Goal: Task Accomplishment & Management: Manage account settings

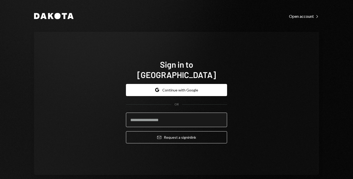
click at [143, 114] on input "email" at bounding box center [176, 120] width 101 height 14
type input "**********"
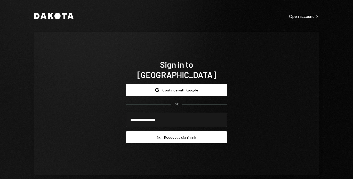
click at [148, 132] on button "Email Request a sign in link" at bounding box center [176, 137] width 101 height 12
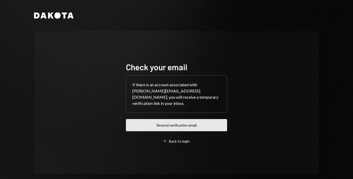
click at [154, 124] on button "Resend verification email" at bounding box center [176, 125] width 101 height 12
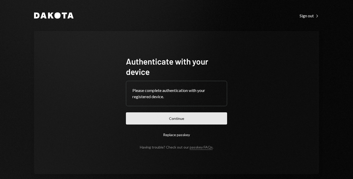
click at [134, 115] on button "Continue" at bounding box center [176, 118] width 101 height 12
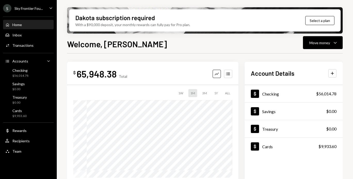
click at [47, 7] on div "S Sky Frontier Fou... Caret Down" at bounding box center [28, 8] width 57 height 8
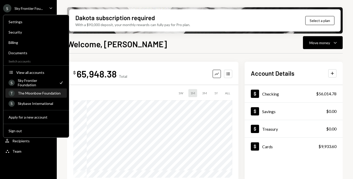
click at [41, 91] on div "The Moonbow Foundation" at bounding box center [41, 93] width 46 height 4
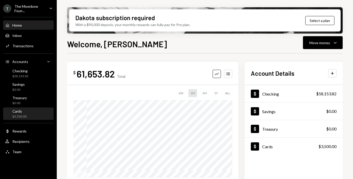
click at [28, 114] on div "Cards $3,500.00" at bounding box center [28, 114] width 46 height 10
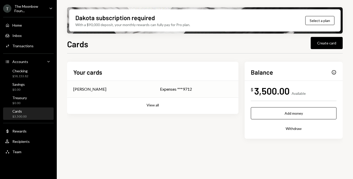
click at [168, 87] on div "Expenses ***9712" at bounding box center [196, 89] width 72 height 6
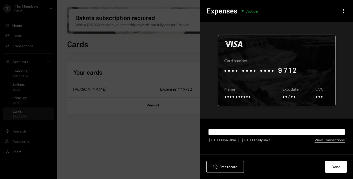
click at [258, 85] on div at bounding box center [276, 70] width 117 height 71
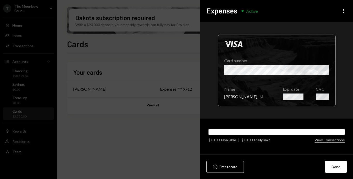
click at [259, 97] on icon "Copy" at bounding box center [261, 96] width 4 height 4
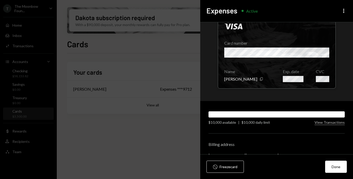
scroll to position [36, 0]
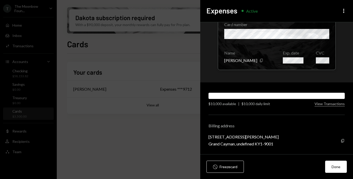
click at [218, 136] on div "3119 9 Forum Lane, George Town" at bounding box center [244, 136] width 70 height 5
copy div "3119 9 Forum Lane, George Town"
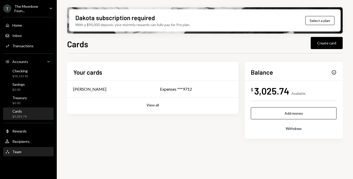
click at [22, 152] on div "Team Team" at bounding box center [28, 151] width 46 height 5
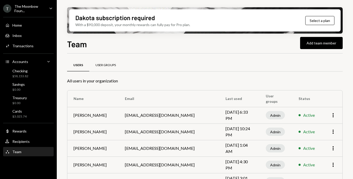
click at [114, 65] on div "User Groups" at bounding box center [106, 65] width 20 height 4
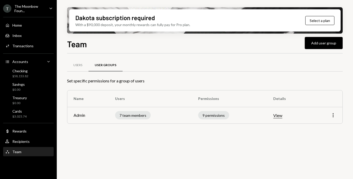
click at [335, 115] on icon "More" at bounding box center [333, 115] width 6 height 6
click at [322, 124] on div "Edit" at bounding box center [322, 126] width 26 height 9
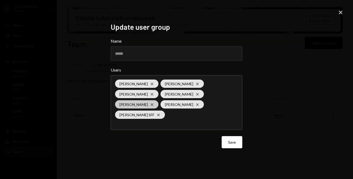
click at [150, 107] on icon "Cross" at bounding box center [152, 104] width 4 height 4
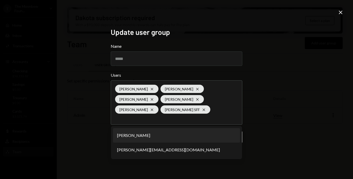
click at [278, 131] on div "Update user group Name ***** Users Glenn Kennedy Cross Chris van Romburgh Cross…" at bounding box center [176, 89] width 353 height 179
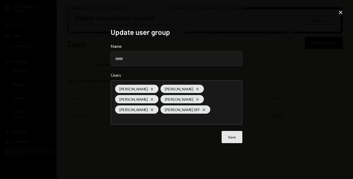
click at [238, 136] on button "Save" at bounding box center [232, 137] width 21 height 12
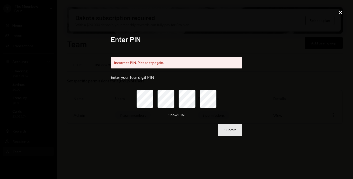
click at [234, 131] on button "Submit" at bounding box center [230, 130] width 24 height 12
click at [180, 113] on button "Show PIN" at bounding box center [177, 115] width 16 height 5
click at [219, 125] on button "Submit" at bounding box center [230, 130] width 24 height 12
click at [340, 14] on icon "Close" at bounding box center [341, 12] width 6 height 6
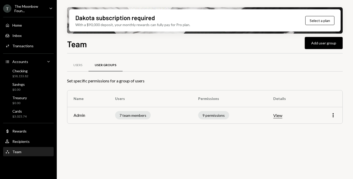
click at [49, 9] on icon "Caret Down" at bounding box center [51, 8] width 6 height 6
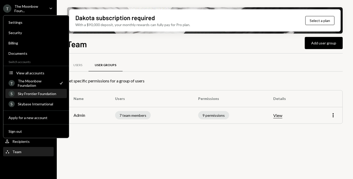
click at [34, 97] on div "S Sky Frontier Foundation" at bounding box center [36, 93] width 55 height 9
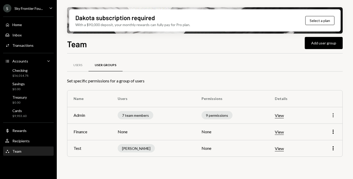
click at [334, 115] on icon "More" at bounding box center [333, 115] width 6 height 6
click at [326, 123] on div "Edit" at bounding box center [322, 126] width 26 height 9
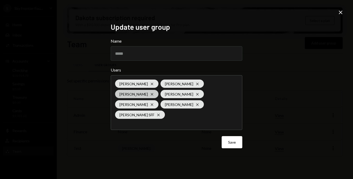
click at [153, 93] on icon at bounding box center [152, 94] width 2 height 2
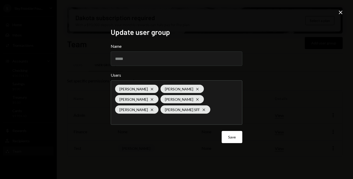
click at [280, 126] on div "Update user group Name ***** Users Dorothy Esterhuysen Cross Nadine Cross Glenn…" at bounding box center [176, 89] width 353 height 179
click at [241, 135] on button "Save" at bounding box center [232, 137] width 21 height 12
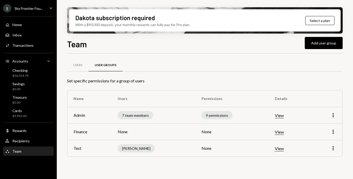
click at [35, 150] on div "Team Team" at bounding box center [28, 151] width 46 height 5
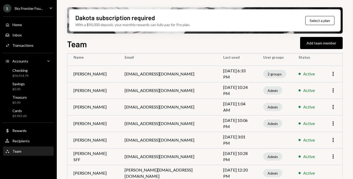
scroll to position [64, 0]
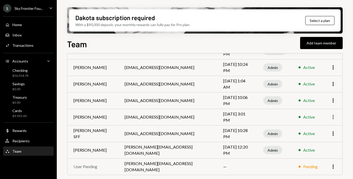
click at [336, 117] on icon "More" at bounding box center [333, 117] width 6 height 6
click at [316, 137] on div "Remove" at bounding box center [322, 136] width 26 height 9
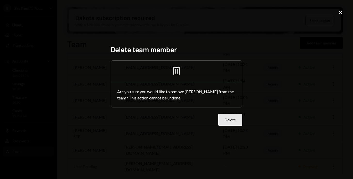
click at [229, 119] on button "Delete" at bounding box center [230, 120] width 24 height 12
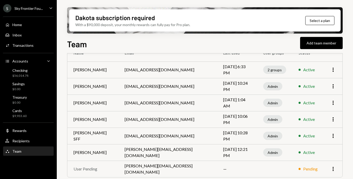
scroll to position [48, 0]
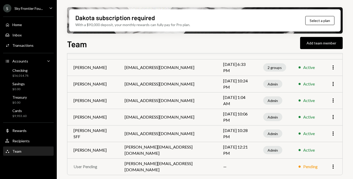
click at [50, 6] on icon "Caret Down" at bounding box center [51, 8] width 6 height 6
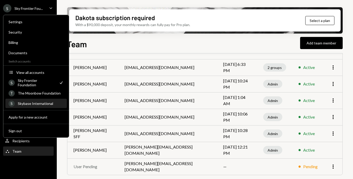
click at [46, 102] on div "Skybase International" at bounding box center [41, 103] width 46 height 4
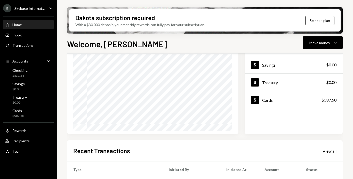
scroll to position [49, 0]
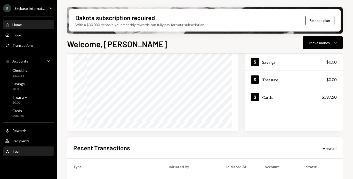
click at [40, 148] on div "Team Team" at bounding box center [28, 151] width 46 height 9
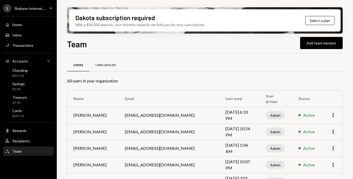
click at [100, 64] on div "User Groups" at bounding box center [106, 65] width 20 height 4
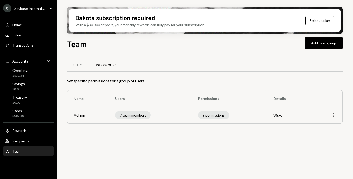
click at [335, 114] on icon "More" at bounding box center [333, 115] width 6 height 6
click at [327, 124] on div "Edit" at bounding box center [322, 126] width 26 height 9
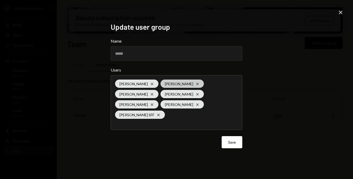
click at [198, 86] on icon "Cross" at bounding box center [197, 84] width 4 height 4
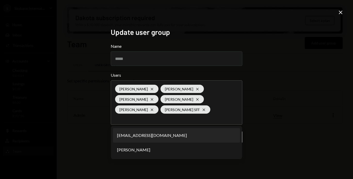
click at [280, 134] on div "Update user group Name ***** Users Dorothy Esterhuysen Cross Nadine Cross Glenn…" at bounding box center [176, 89] width 353 height 179
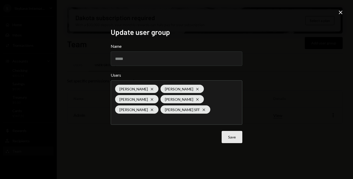
click at [241, 141] on button "Save" at bounding box center [232, 137] width 21 height 12
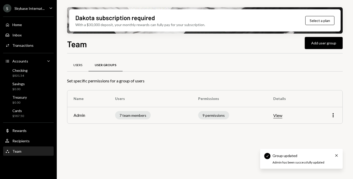
click at [80, 64] on div "Users" at bounding box center [77, 65] width 9 height 4
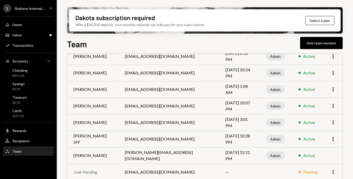
scroll to position [59, 0]
click at [333, 121] on icon "More" at bounding box center [333, 122] width 6 height 6
click at [324, 141] on div "Remove" at bounding box center [322, 141] width 26 height 9
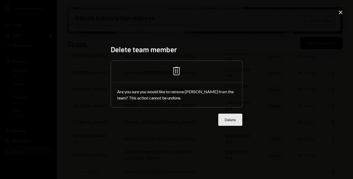
click at [231, 120] on button "Delete" at bounding box center [230, 120] width 24 height 12
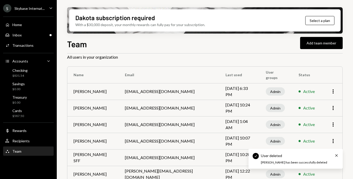
scroll to position [0, 0]
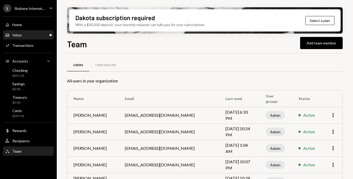
click at [34, 35] on div "Inbox Inbox" at bounding box center [28, 35] width 46 height 5
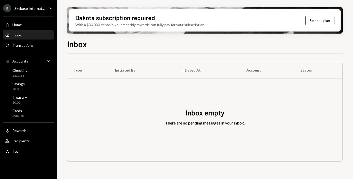
click at [48, 7] on icon "Caret Down" at bounding box center [51, 8] width 6 height 6
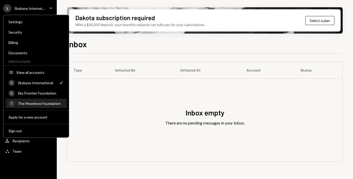
click at [34, 101] on div "The Moonbow Foundation" at bounding box center [41, 103] width 46 height 4
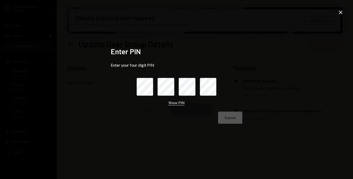
click at [178, 102] on button "Show PIN" at bounding box center [177, 102] width 16 height 5
click at [342, 12] on icon "Close" at bounding box center [341, 12] width 6 height 6
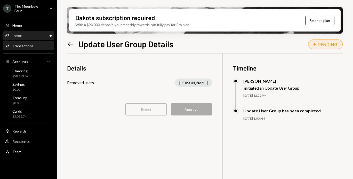
click at [37, 34] on div "Inbox Inbox" at bounding box center [28, 35] width 46 height 5
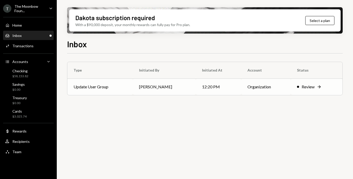
click at [97, 89] on td "Update User Group" at bounding box center [100, 86] width 66 height 17
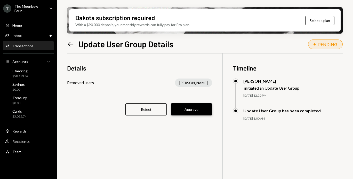
click at [187, 113] on button "Approve" at bounding box center [191, 109] width 41 height 12
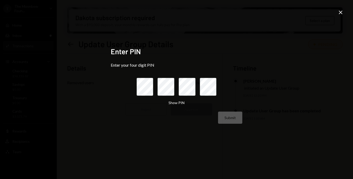
click at [341, 15] on icon "Close" at bounding box center [341, 12] width 6 height 6
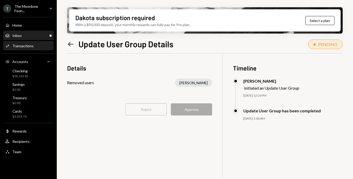
click at [35, 37] on div "Inbox Inbox" at bounding box center [28, 35] width 46 height 5
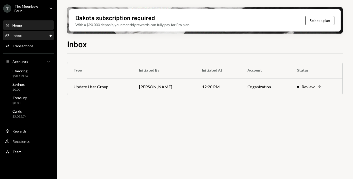
click at [26, 25] on div "Home Home" at bounding box center [28, 25] width 46 height 5
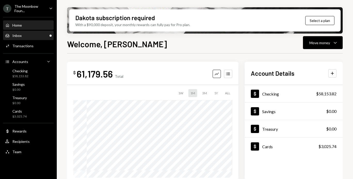
click at [25, 33] on div "Inbox Inbox" at bounding box center [28, 35] width 46 height 9
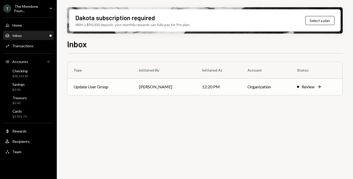
click at [302, 88] on div "Review" at bounding box center [308, 87] width 13 height 6
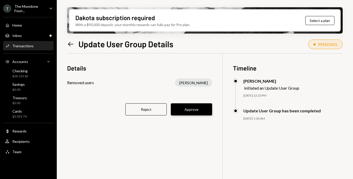
click at [190, 109] on button "Approve" at bounding box center [191, 109] width 41 height 12
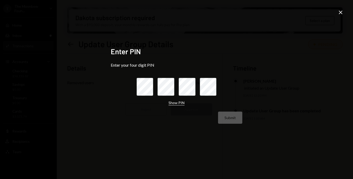
click at [179, 104] on button "Show PIN" at bounding box center [177, 102] width 16 height 5
click at [341, 12] on icon "Close" at bounding box center [341, 12] width 6 height 6
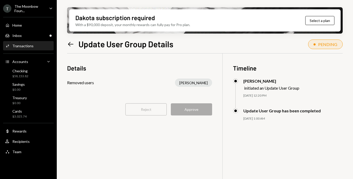
click at [49, 11] on div "Caret Down" at bounding box center [51, 8] width 6 height 6
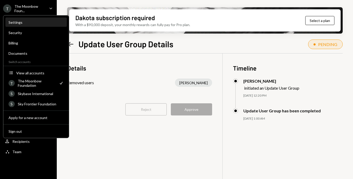
click at [35, 21] on div "Settings" at bounding box center [36, 22] width 55 height 4
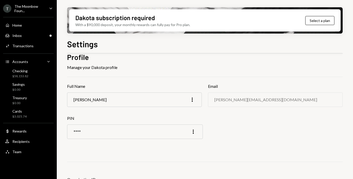
scroll to position [27, 0]
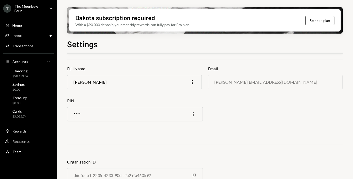
click at [193, 113] on icon "More" at bounding box center [193, 114] width 6 height 6
click at [186, 122] on div "Edit" at bounding box center [182, 124] width 26 height 9
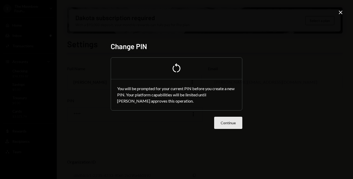
click at [220, 124] on button "Continue" at bounding box center [228, 123] width 28 height 12
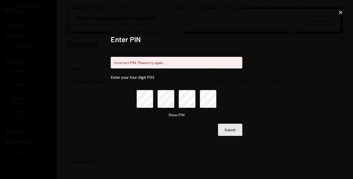
click at [229, 128] on button "Submit" at bounding box center [230, 130] width 24 height 12
click at [176, 115] on button "Show PIN" at bounding box center [177, 115] width 16 height 5
click at [177, 115] on button "Hide PIN" at bounding box center [176, 115] width 14 height 5
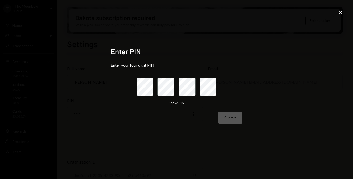
click at [341, 12] on icon at bounding box center [341, 13] width 4 height 4
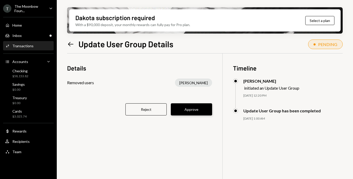
click at [199, 109] on button "Approve" at bounding box center [191, 109] width 41 height 12
